Goal: Task Accomplishment & Management: Manage account settings

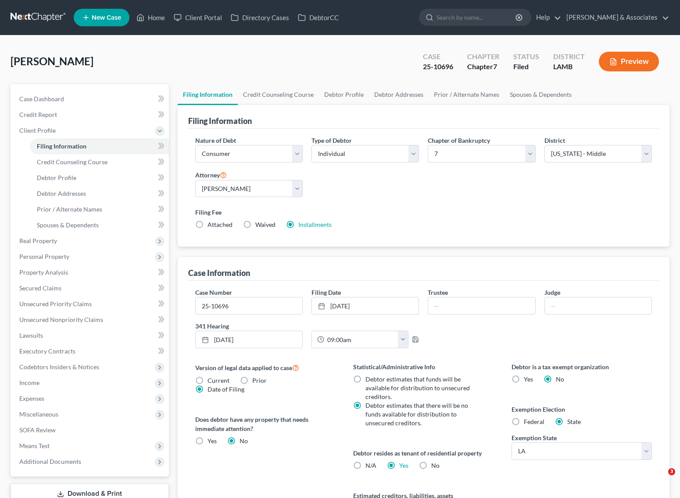
select select "1"
select select "0"
select select "35"
select select "0"
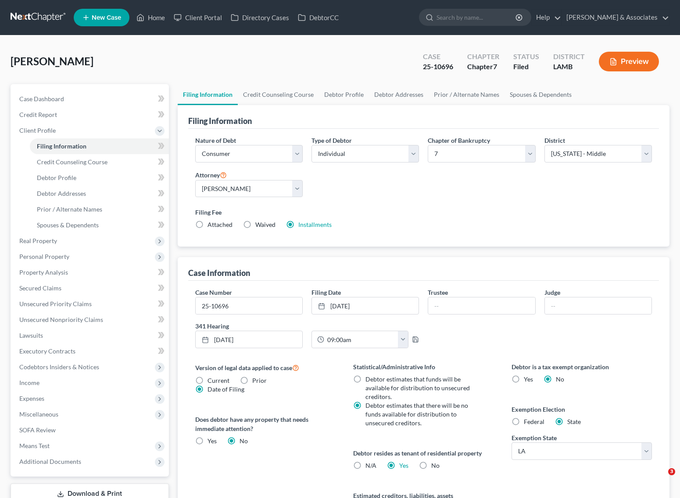
select select "19"
drag, startPoint x: 147, startPoint y: 19, endPoint x: 204, endPoint y: 22, distance: 57.1
click at [147, 19] on link "Home" at bounding box center [150, 18] width 37 height 16
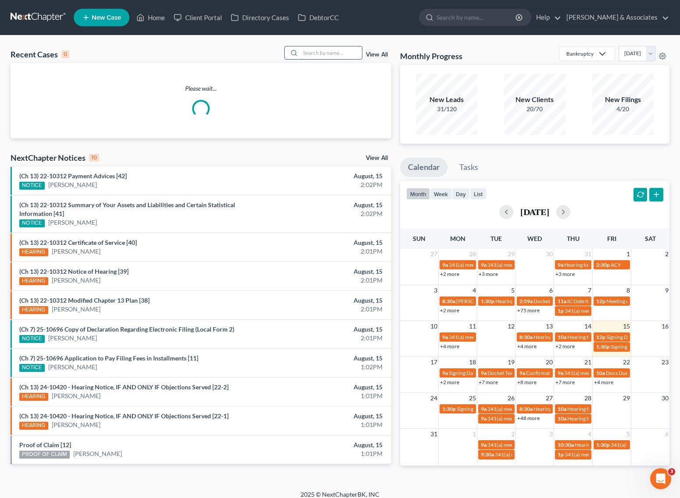
click at [351, 50] on input "search" at bounding box center [330, 52] width 61 height 13
type input "l"
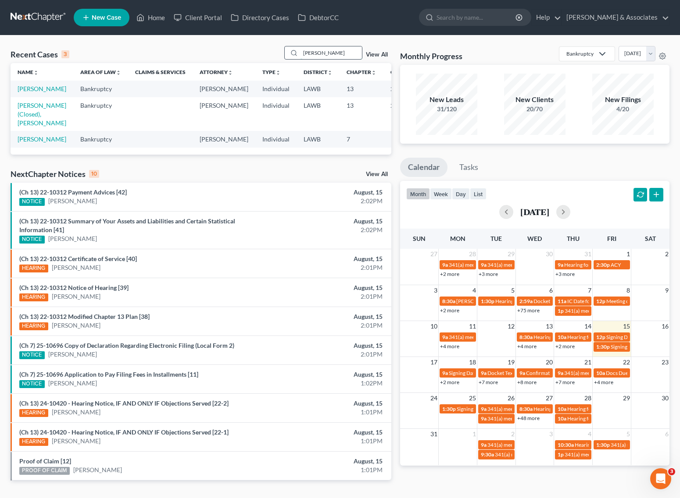
click at [347, 53] on input "boutte" at bounding box center [330, 52] width 61 height 13
type input "jackson"
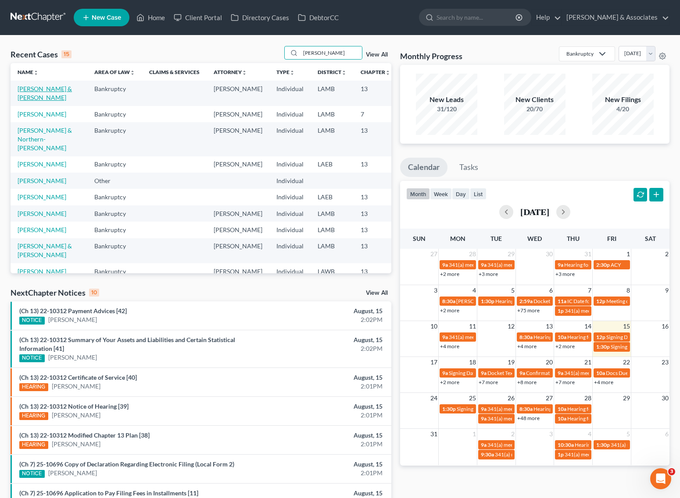
click at [30, 98] on link "Jackson, Leroy & Karen" at bounding box center [45, 93] width 54 height 16
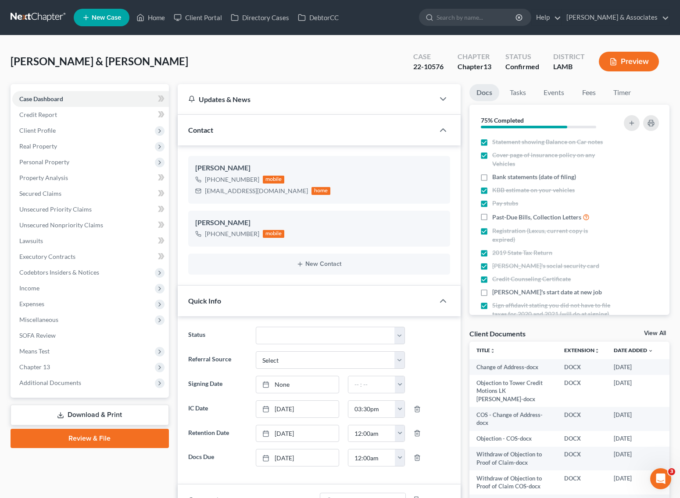
scroll to position [1528, 0]
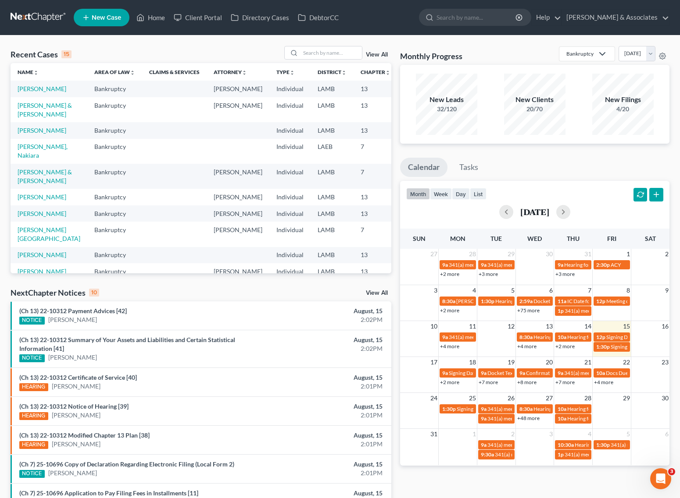
click at [210, 38] on div "Recent Cases 15 View All Name unfold_more expand_more expand_less Area of Law u…" at bounding box center [340, 330] width 680 height 588
click at [337, 54] on input "search" at bounding box center [330, 52] width 61 height 13
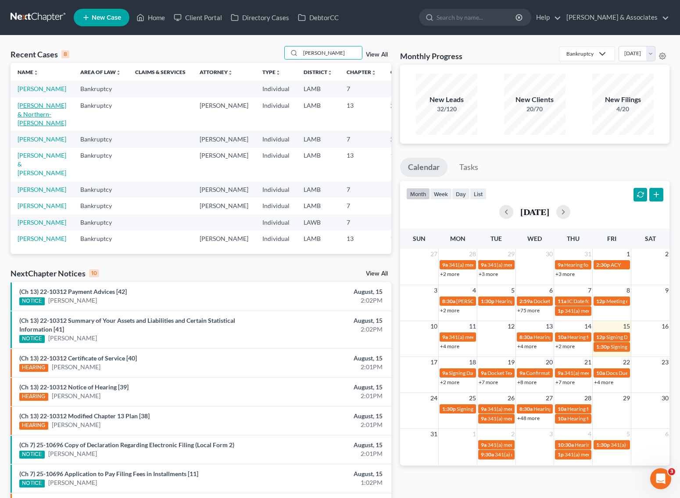
type input "rebecca"
click at [27, 127] on link "Jackson, Kevin & Northern-Jackson, Rebecca" at bounding box center [42, 114] width 49 height 25
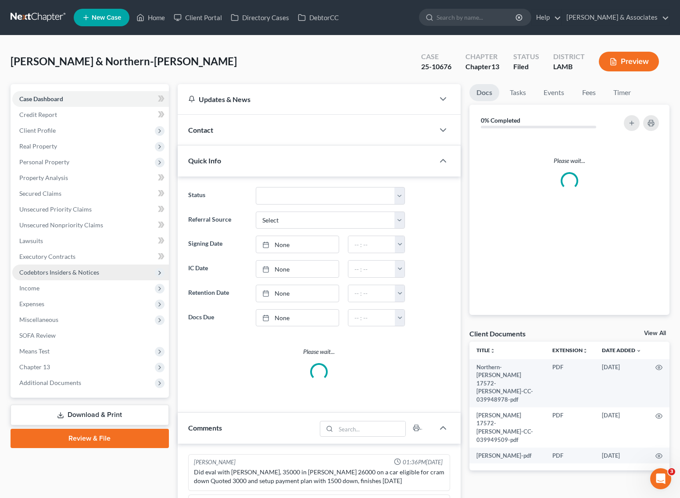
scroll to position [623, 0]
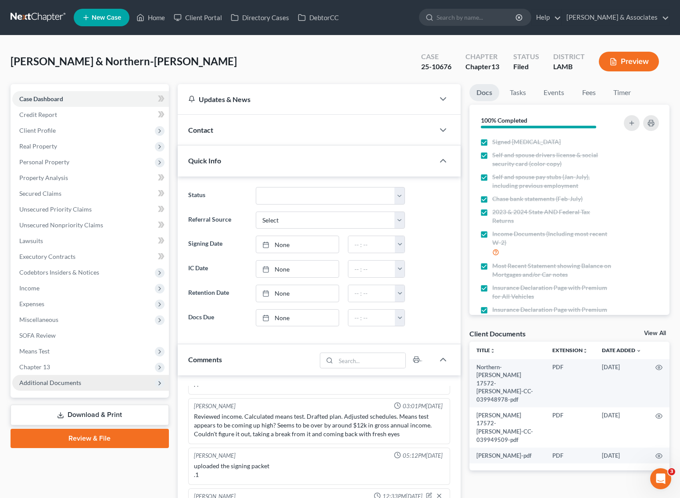
click at [54, 381] on span "Additional Documents" at bounding box center [50, 382] width 62 height 7
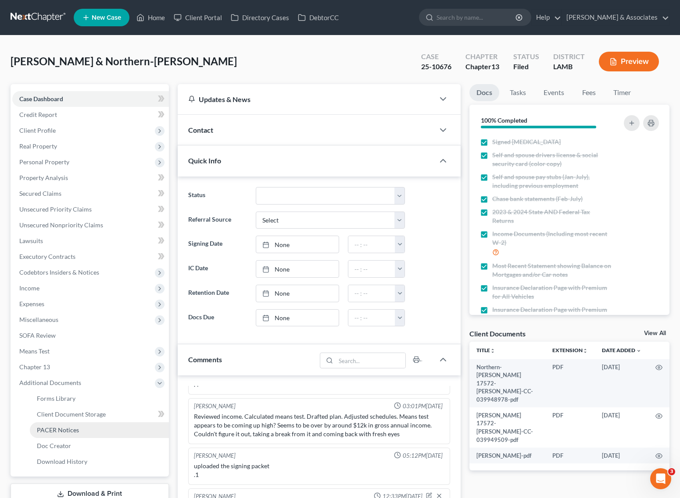
click at [53, 432] on span "PACER Notices" at bounding box center [58, 430] width 42 height 7
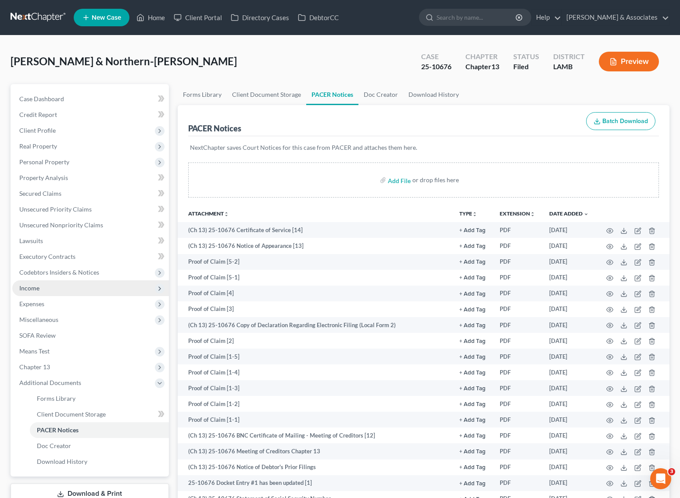
click at [71, 290] on span "Income" at bounding box center [90, 289] width 157 height 16
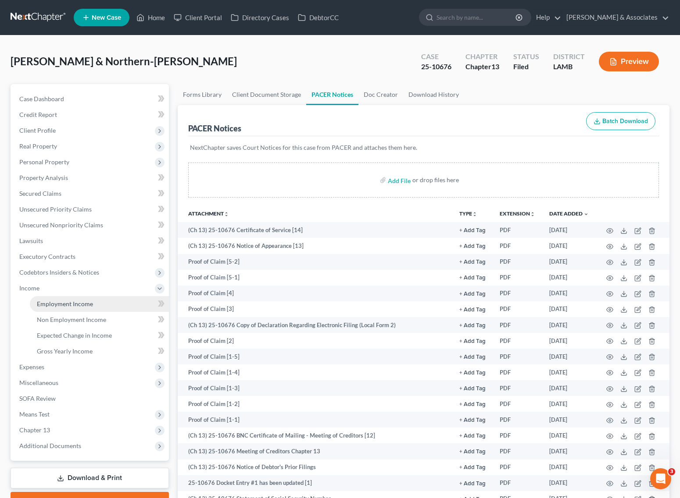
click at [73, 306] on span "Employment Income" at bounding box center [65, 303] width 56 height 7
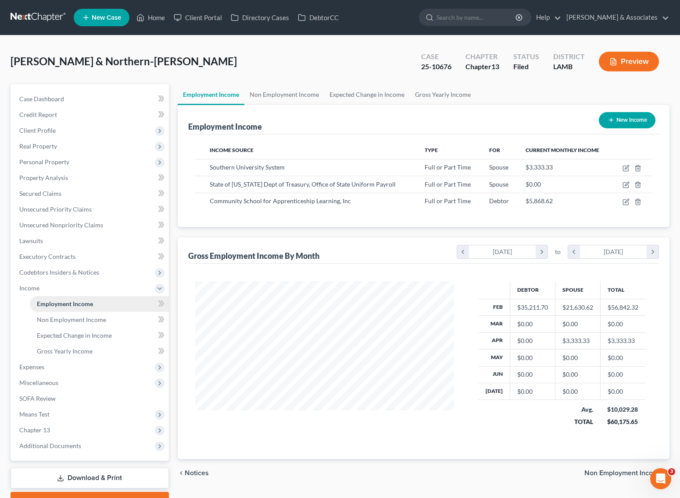
scroll to position [158, 276]
click at [68, 433] on span "Chapter 13" at bounding box center [90, 431] width 157 height 16
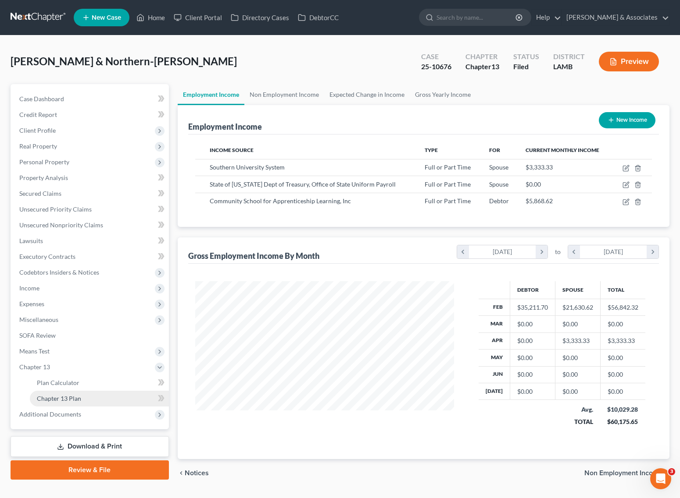
click at [78, 397] on span "Chapter 13 Plan" at bounding box center [59, 398] width 44 height 7
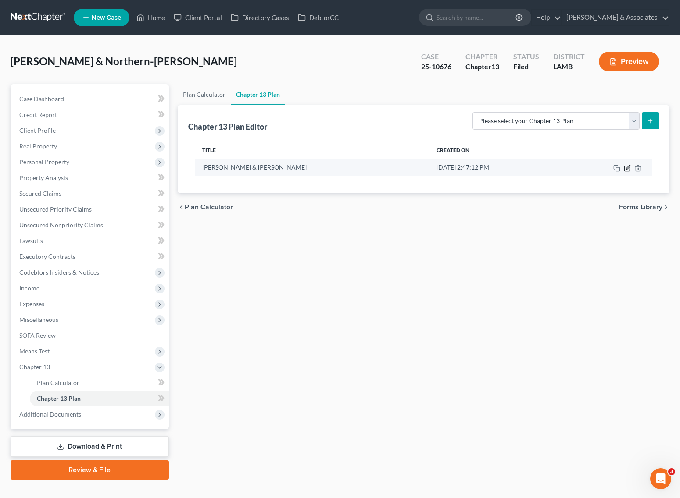
click at [627, 165] on icon "button" at bounding box center [626, 168] width 7 height 7
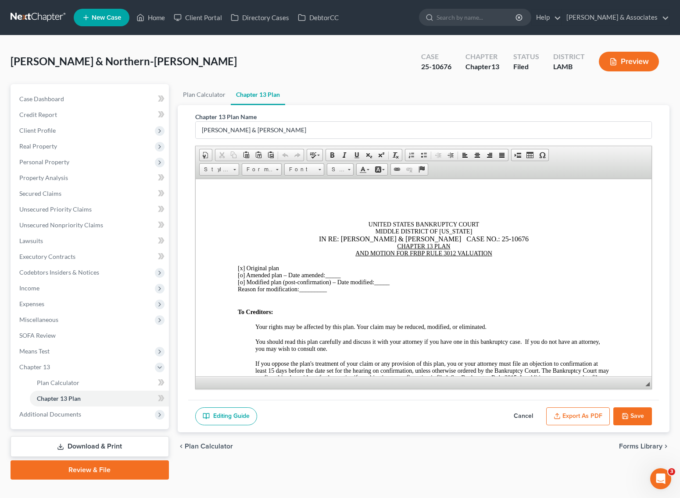
click at [564, 415] on button "Export as PDF" at bounding box center [578, 417] width 64 height 18
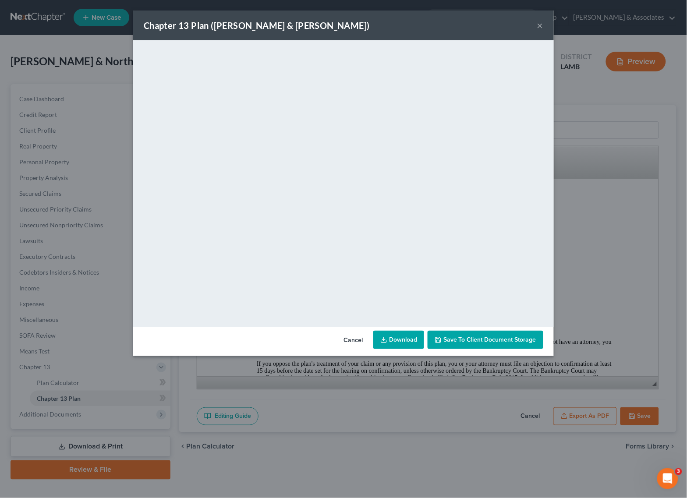
click at [541, 24] on button "×" at bounding box center [540, 25] width 6 height 11
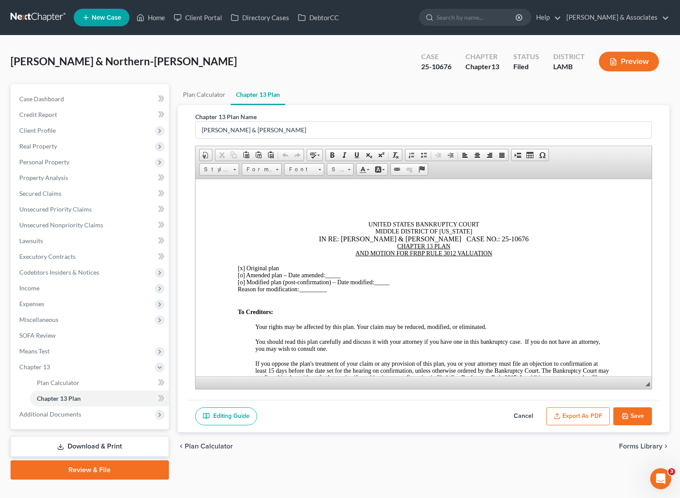
click at [638, 415] on button "Save" at bounding box center [632, 417] width 39 height 18
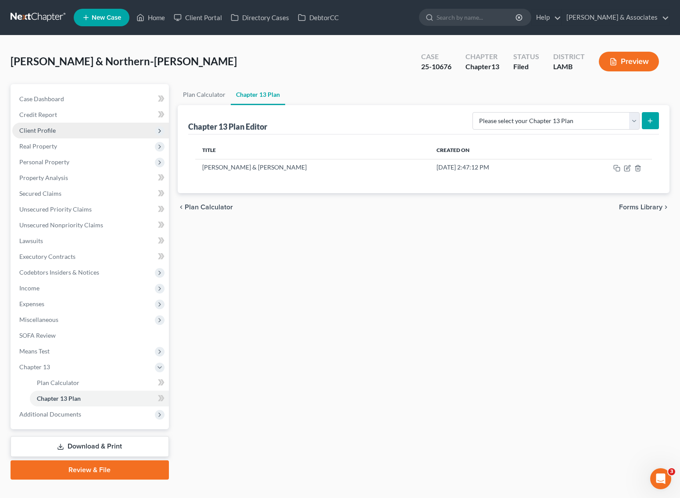
click at [59, 130] on span "Client Profile" at bounding box center [90, 131] width 157 height 16
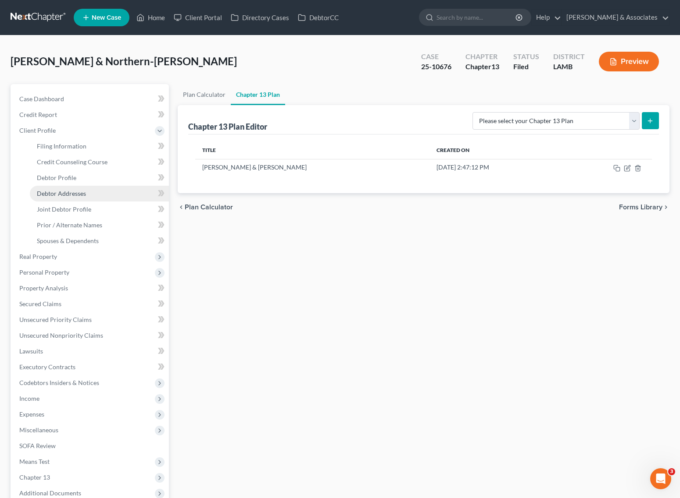
click at [64, 191] on span "Debtor Addresses" at bounding box center [61, 193] width 49 height 7
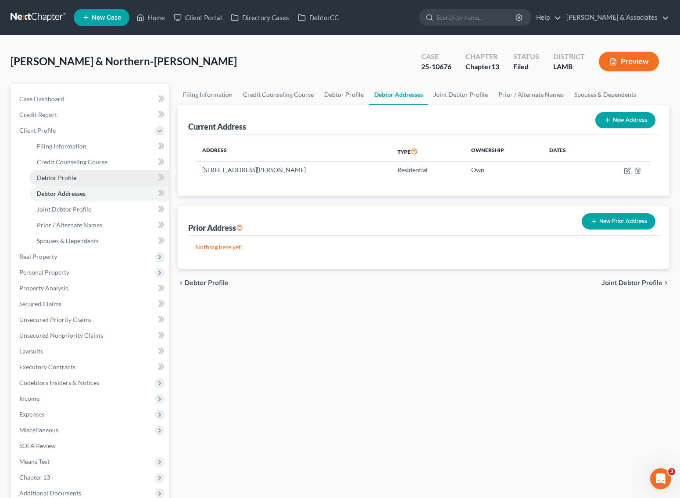
click at [75, 181] on link "Debtor Profile" at bounding box center [99, 178] width 139 height 16
select select "1"
select select "2"
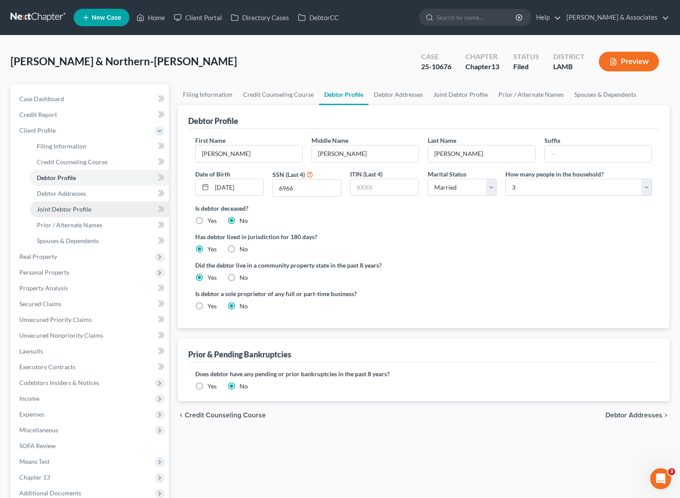
click at [73, 209] on span "Joint Debtor Profile" at bounding box center [64, 209] width 54 height 7
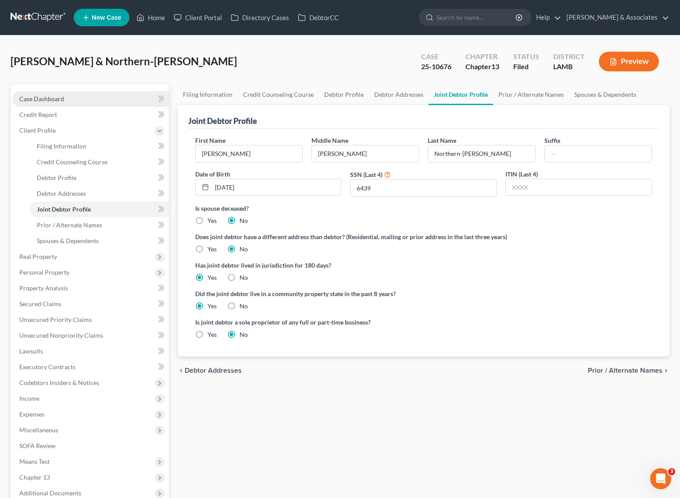
click at [36, 103] on link "Case Dashboard" at bounding box center [90, 99] width 157 height 16
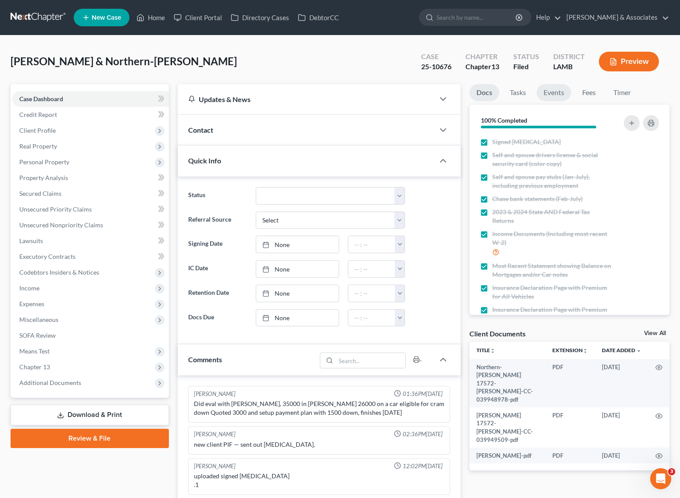
click at [551, 87] on link "Events" at bounding box center [553, 92] width 35 height 17
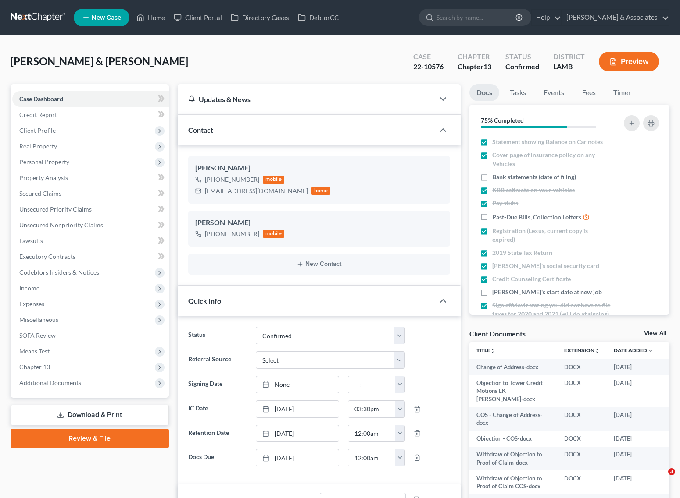
click at [153, 16] on link "Home" at bounding box center [150, 18] width 37 height 16
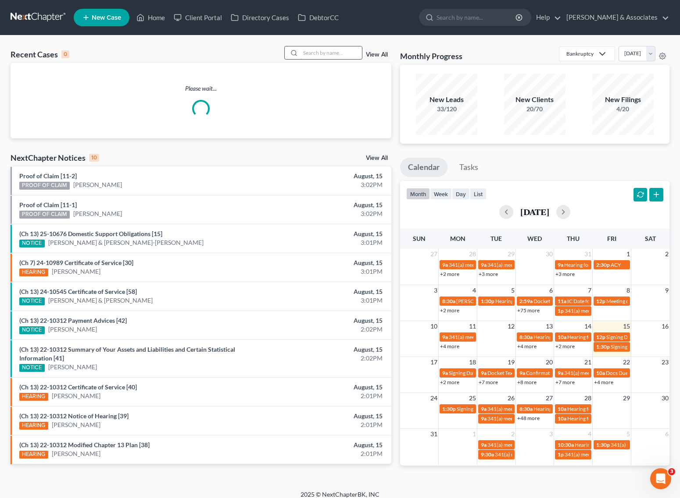
click at [329, 57] on input "search" at bounding box center [330, 52] width 61 height 13
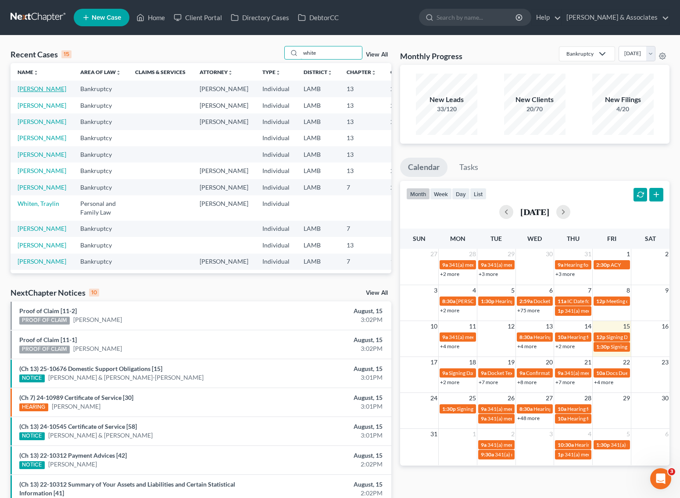
type input "white"
click at [24, 93] on link "[PERSON_NAME]" at bounding box center [42, 88] width 49 height 7
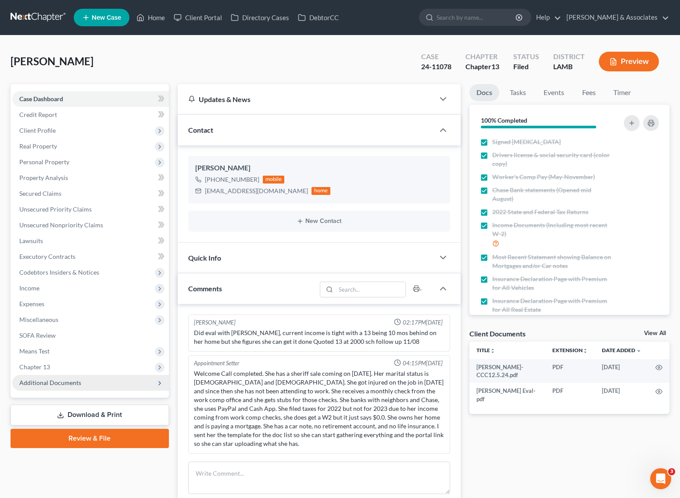
scroll to position [1831, 0]
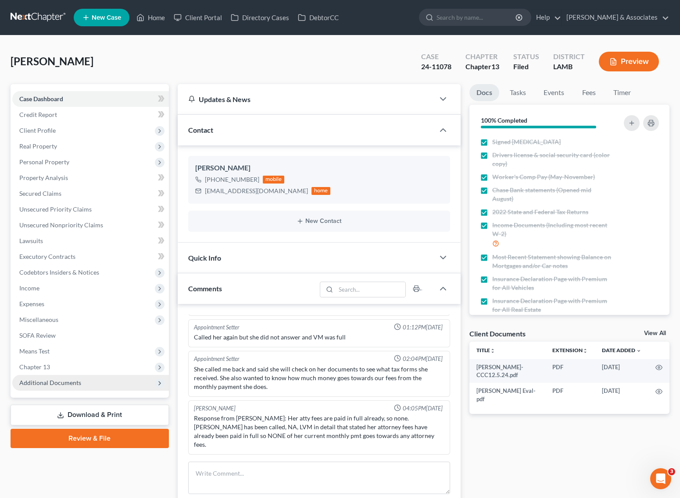
click at [53, 377] on span "Additional Documents" at bounding box center [90, 383] width 157 height 16
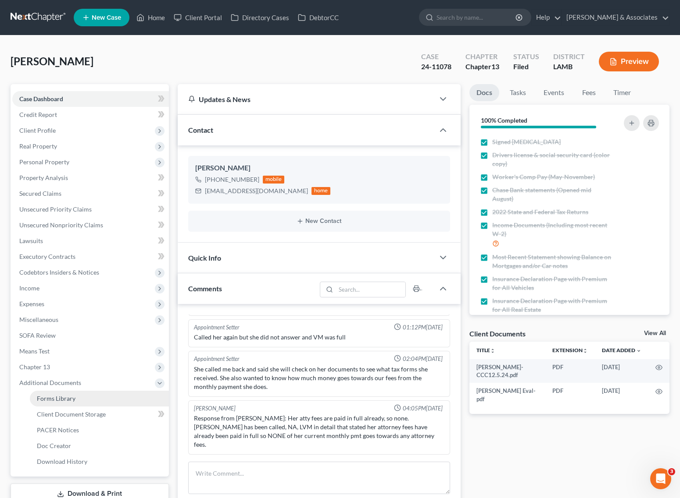
scroll to position [146, 0]
click at [55, 423] on link "PACER Notices" at bounding box center [99, 431] width 139 height 16
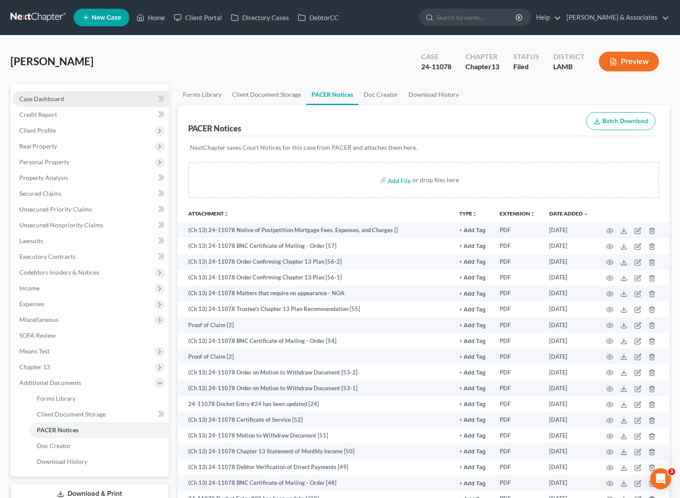
click at [52, 99] on span "Case Dashboard" at bounding box center [41, 98] width 45 height 7
click at [74, 100] on link "Case Dashboard" at bounding box center [90, 99] width 157 height 16
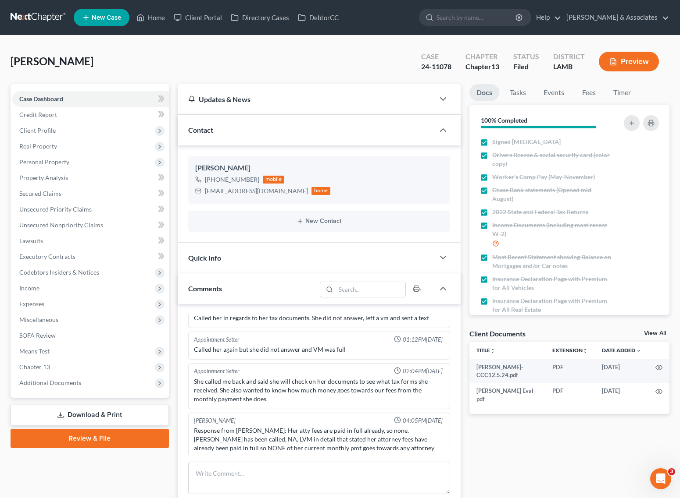
scroll to position [1831, 0]
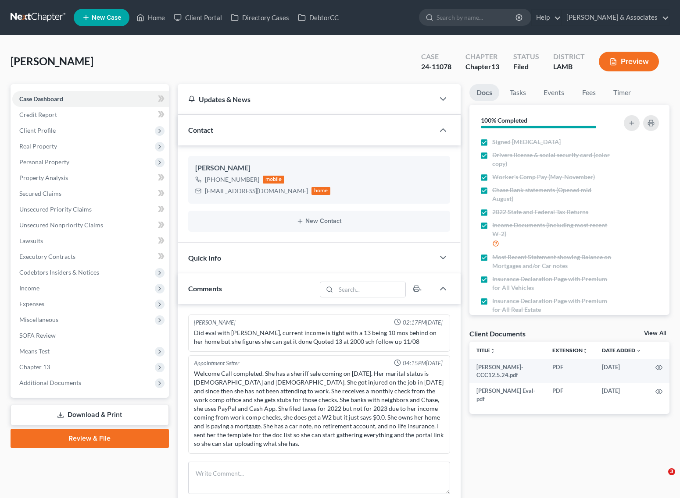
select select "0"
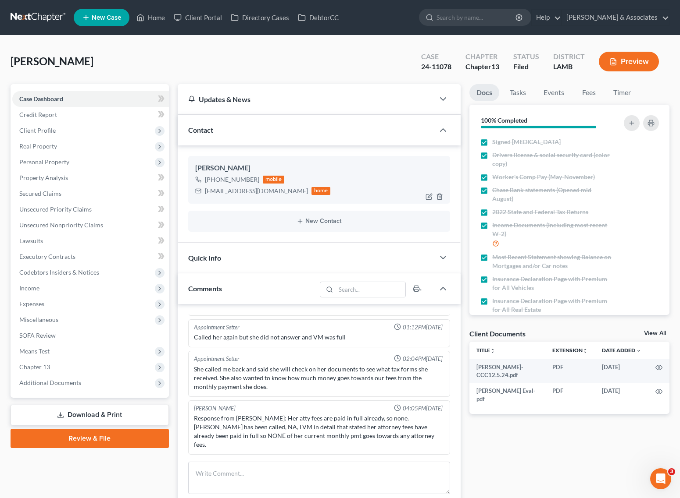
drag, startPoint x: 256, startPoint y: 180, endPoint x: 213, endPoint y: 182, distance: 42.6
click at [213, 182] on div "[PHONE_NUMBER] mobile" at bounding box center [262, 179] width 135 height 11
copy div "[PHONE_NUMBER]"
